Goal: Subscribe to service/newsletter

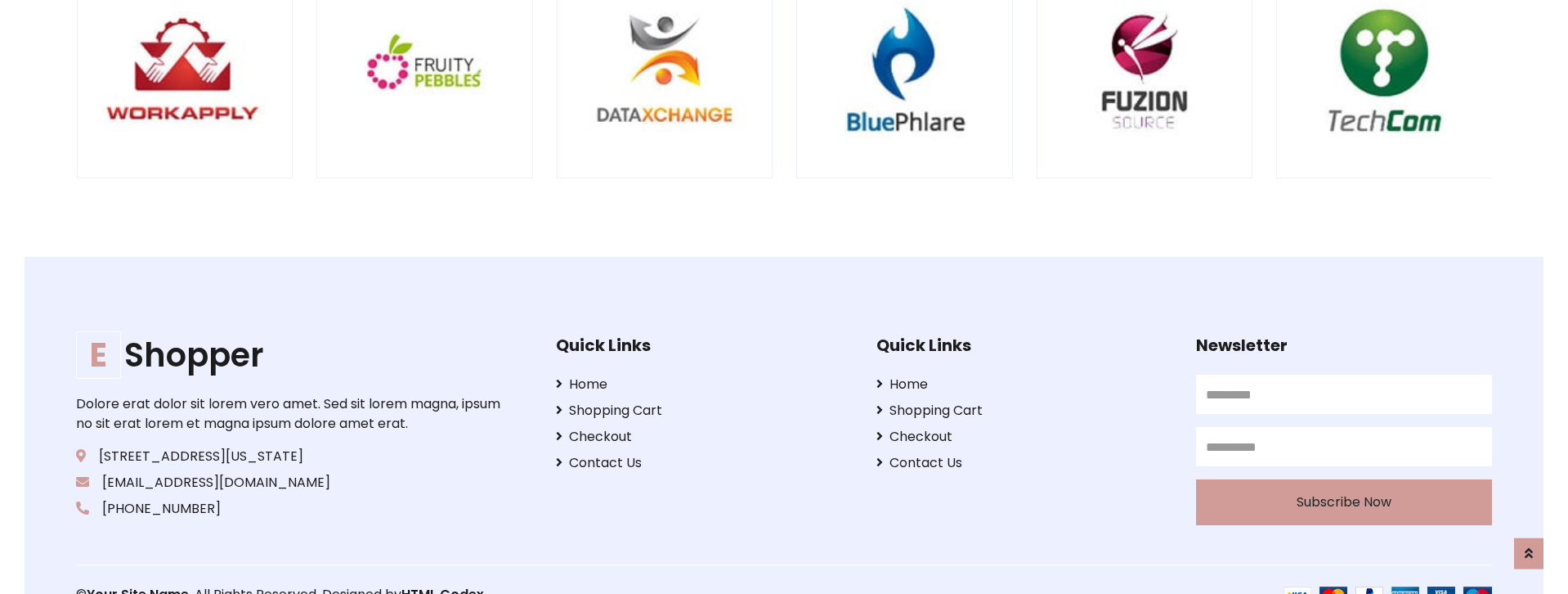
scroll to position [3735, 0]
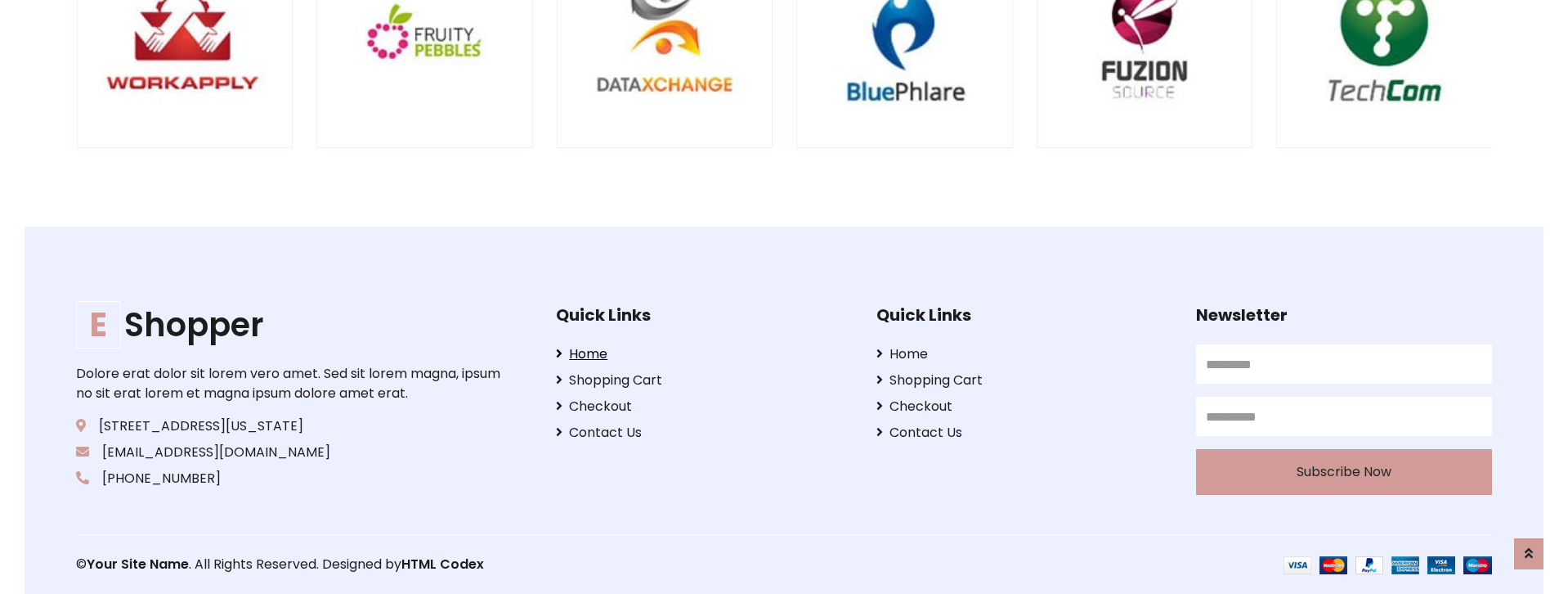
click at [558, 352] on icon at bounding box center [558, 353] width 7 height 13
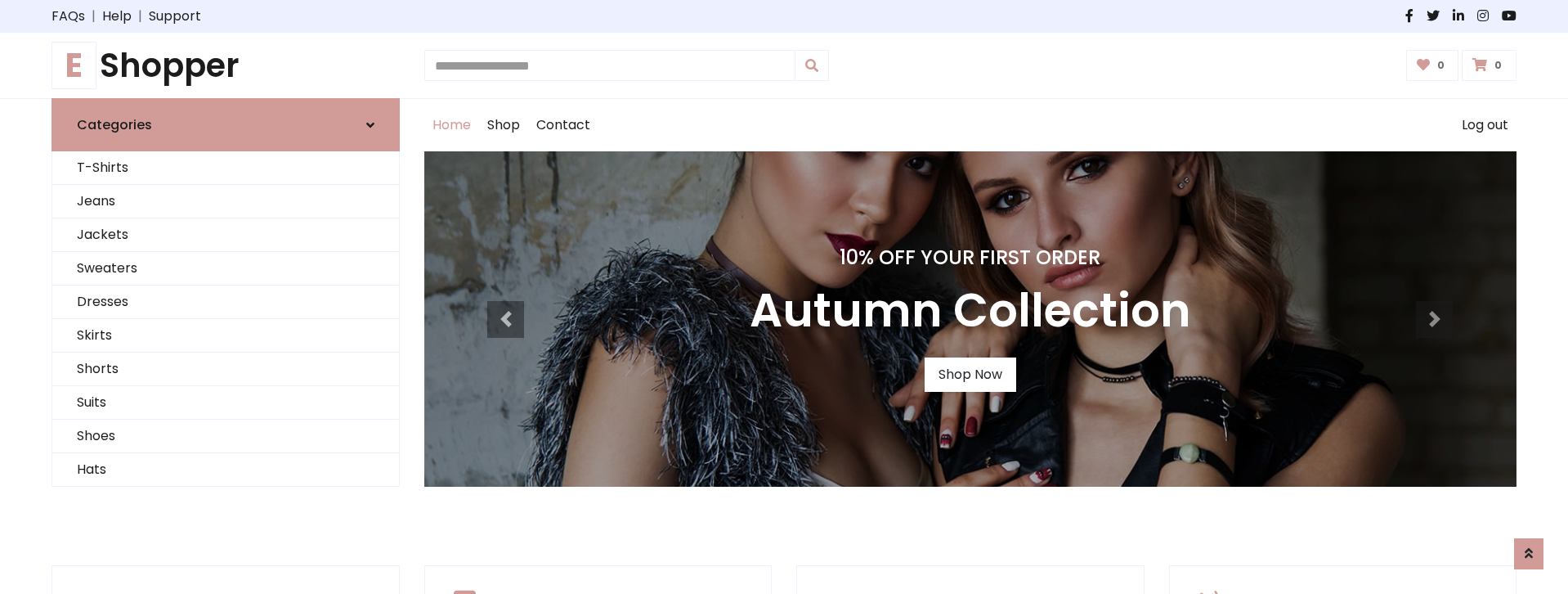
scroll to position [3735, 0]
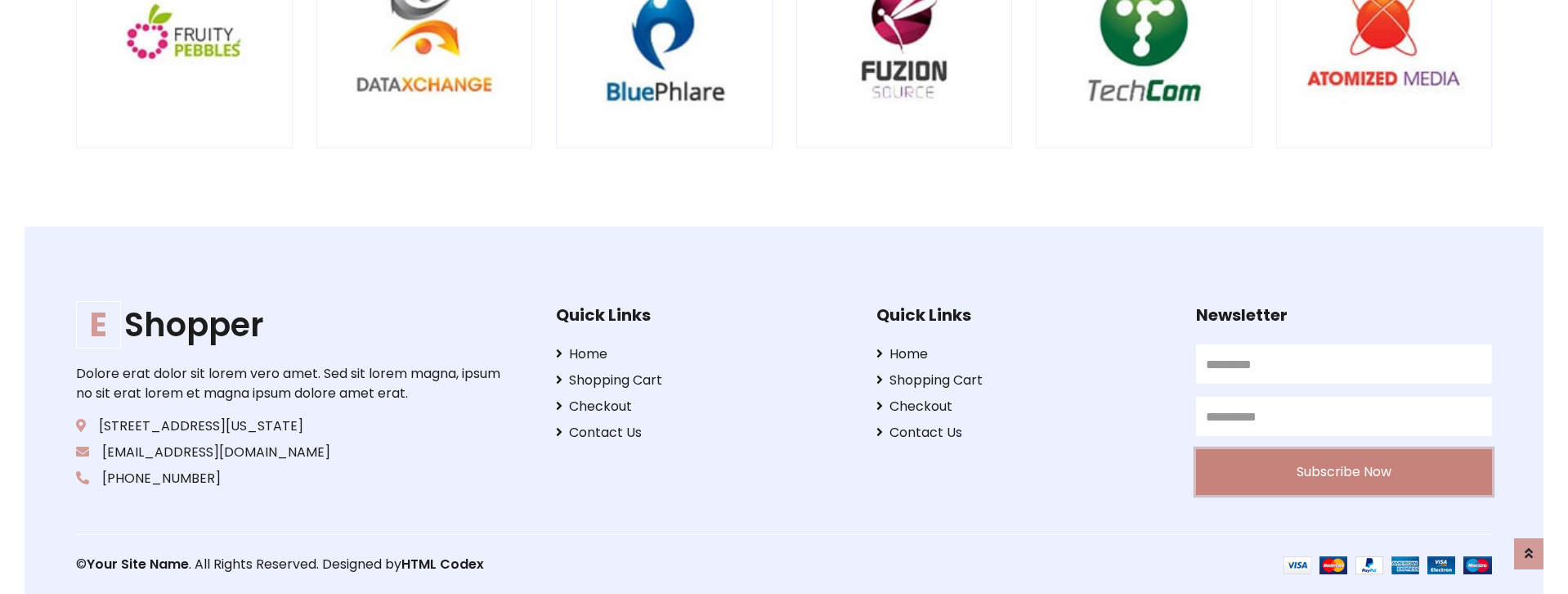
click at [1256, 470] on button "Subscribe Now" at bounding box center [1344, 471] width 296 height 46
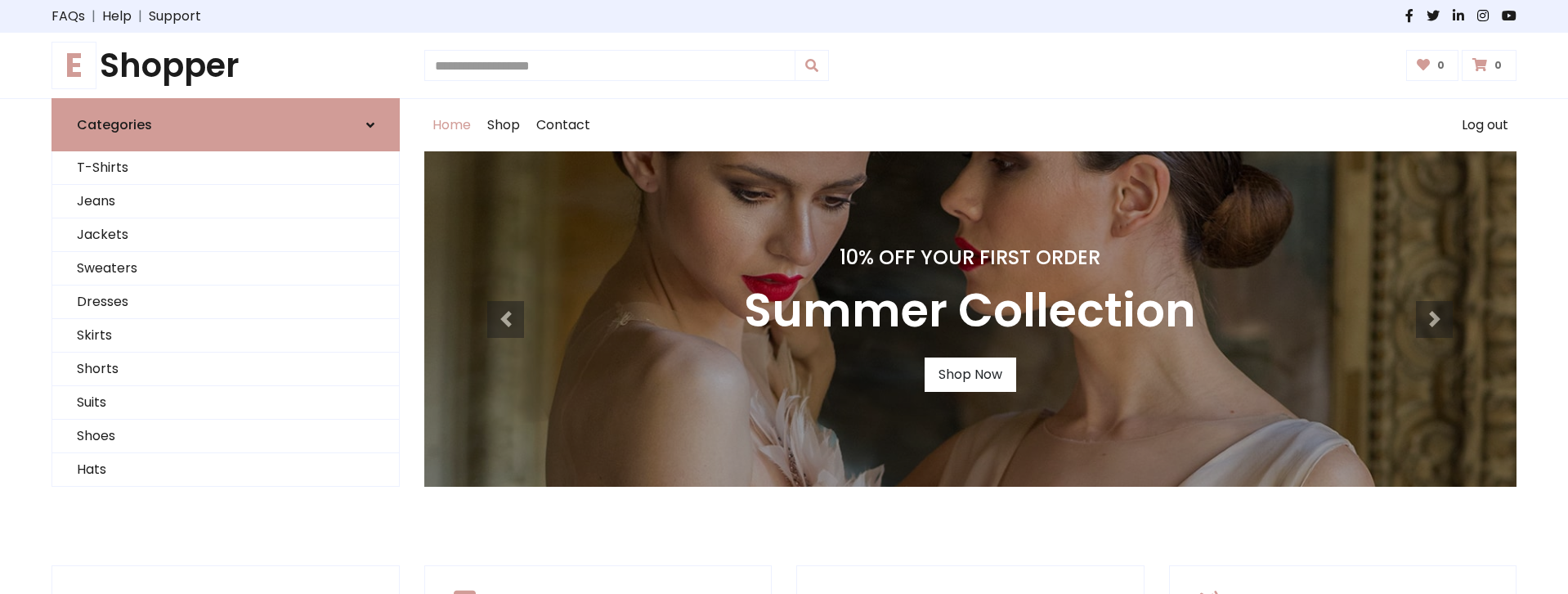
click at [1486, 17] on icon at bounding box center [1483, 16] width 11 height 13
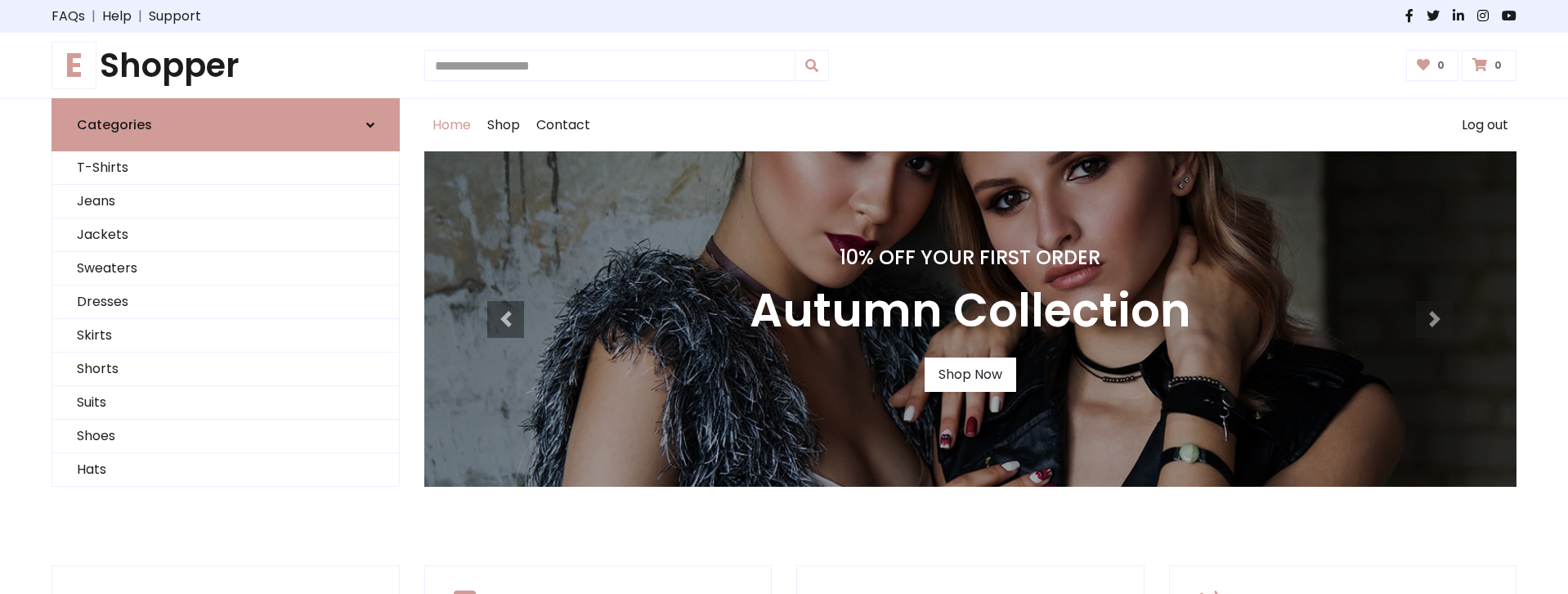
click at [1479, 14] on icon at bounding box center [1483, 16] width 11 height 13
click at [1510, 14] on icon at bounding box center [1509, 16] width 15 height 13
